Goal: Task Accomplishment & Management: Use online tool/utility

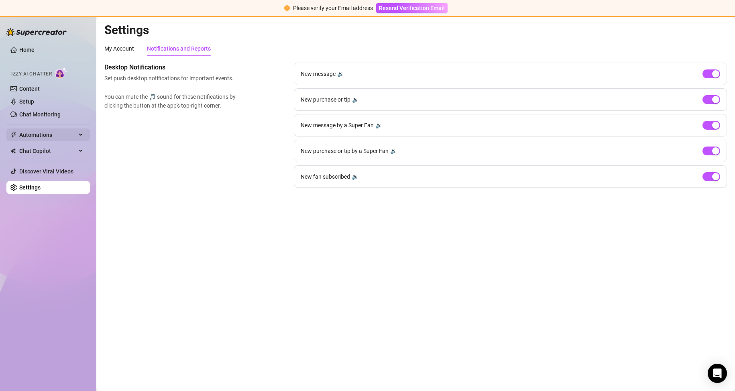
click at [55, 134] on span "Automations" at bounding box center [47, 134] width 57 height 13
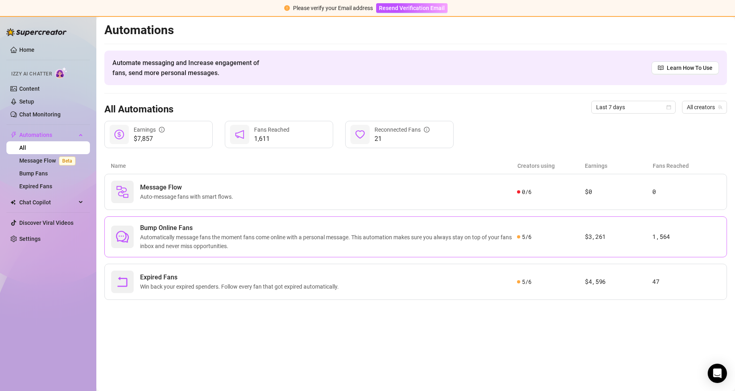
click at [213, 235] on span "Automatically message fans the moment fans come online with a personal message.…" at bounding box center [328, 242] width 377 height 18
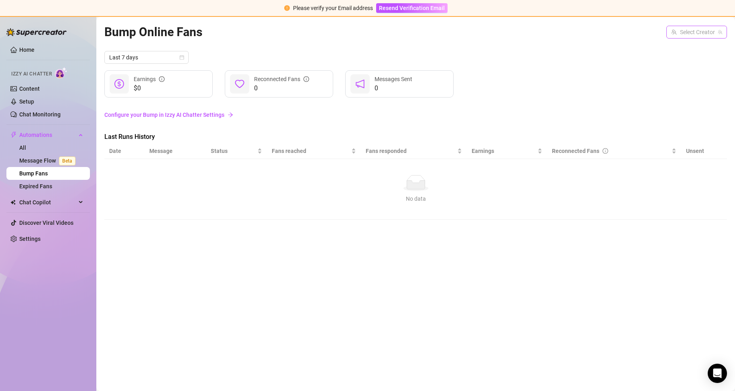
click at [701, 27] on input "search" at bounding box center [693, 32] width 44 height 12
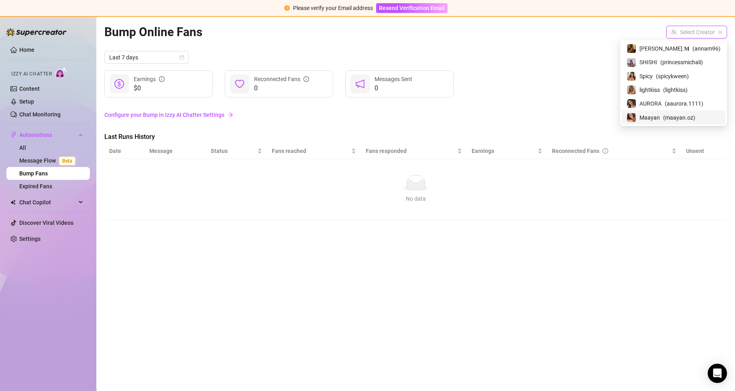
click at [660, 115] on span "Maayan" at bounding box center [649, 117] width 20 height 9
